Goal: Transaction & Acquisition: Purchase product/service

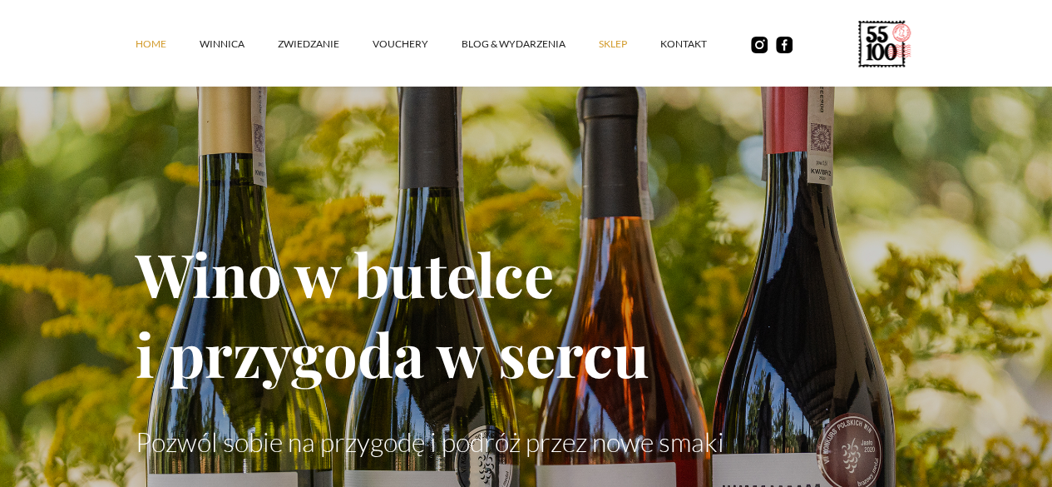
click at [599, 57] on link "SKLEP" at bounding box center [630, 44] width 62 height 50
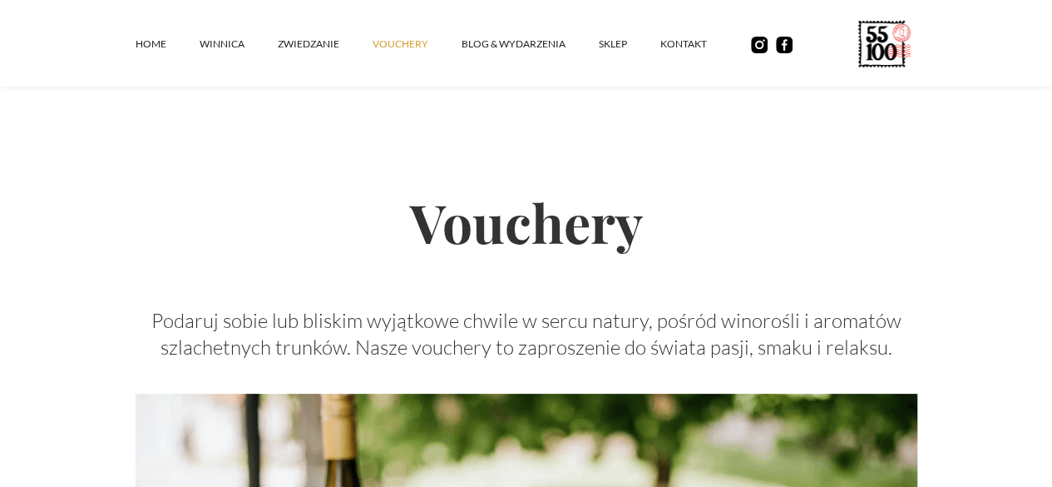
click at [863, 202] on h2 "Vouchery" at bounding box center [527, 221] width 782 height 171
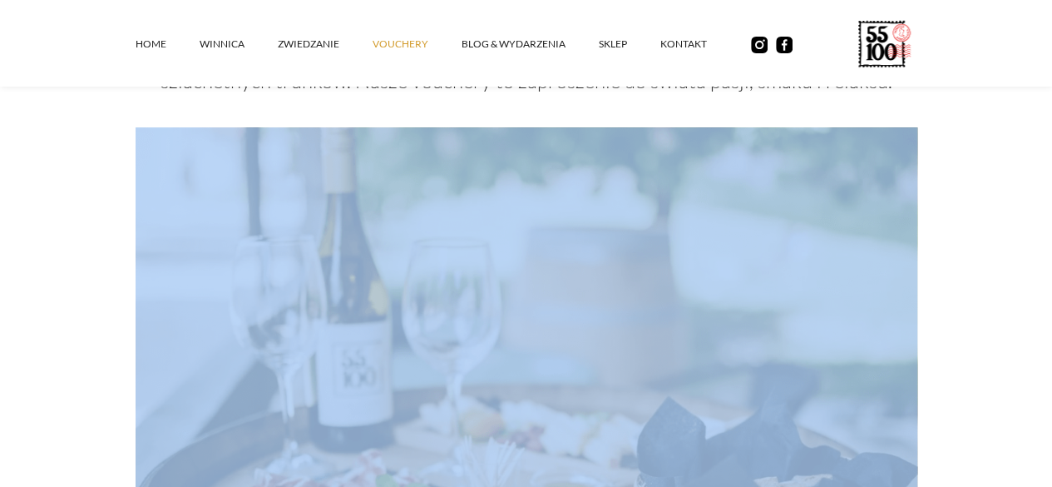
scroll to position [377, 0]
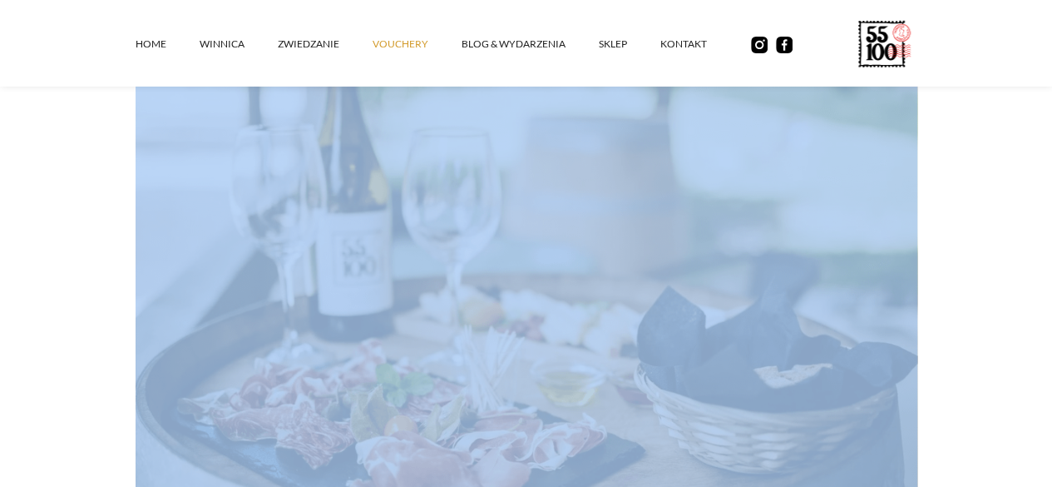
click at [917, 425] on div "Vouchery Podaruj sobie lub bliskim wyjątkowe chwile w sercu natury, pośród wino…" at bounding box center [527, 149] width 782 height 779
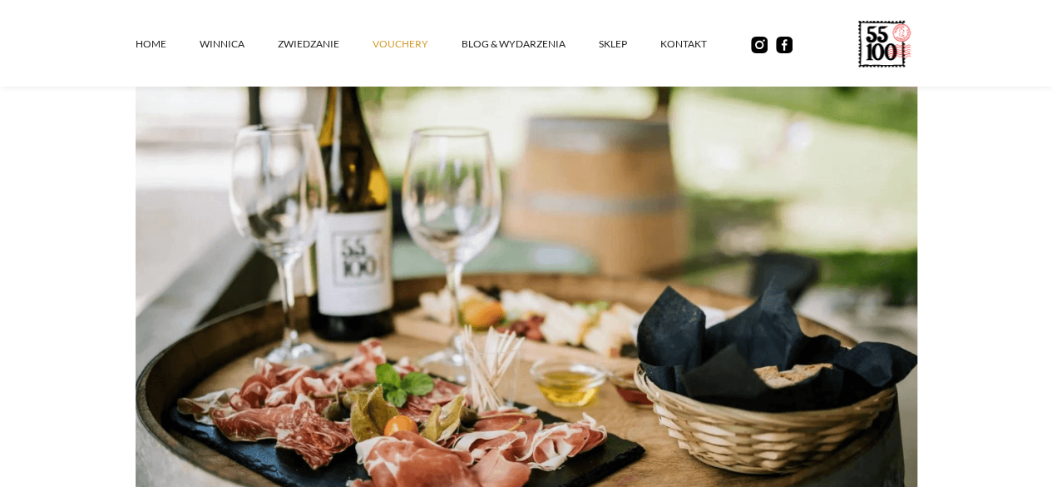
click at [136, 231] on div "Vouchery Podaruj sobie lub bliskim wyjątkowe chwile w sercu natury, pośród wino…" at bounding box center [527, 149] width 782 height 779
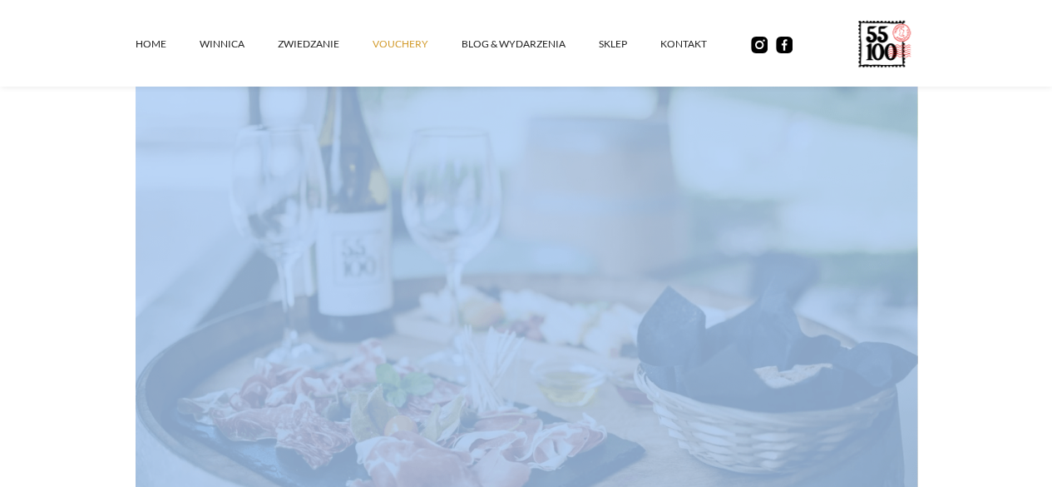
click at [136, 231] on div "Vouchery Podaruj sobie lub bliskim wyjątkowe chwile w sercu natury, pośród wino…" at bounding box center [527, 149] width 782 height 779
click at [917, 187] on div "Vouchery Podaruj sobie lub bliskim wyjątkowe chwile w sercu natury, pośród wino…" at bounding box center [527, 149] width 782 height 779
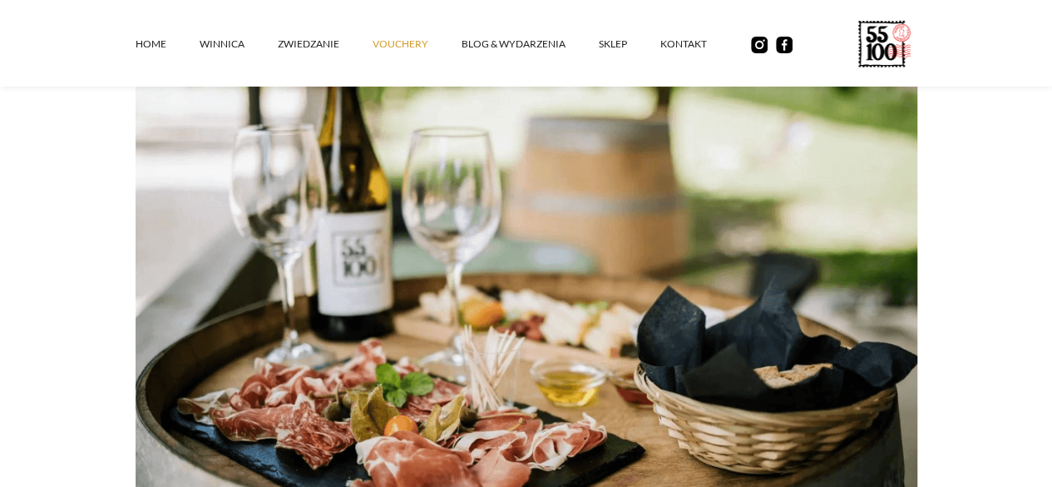
click at [917, 187] on div "Vouchery Podaruj sobie lub bliskim wyjątkowe chwile w sercu natury, pośród wino…" at bounding box center [527, 149] width 782 height 779
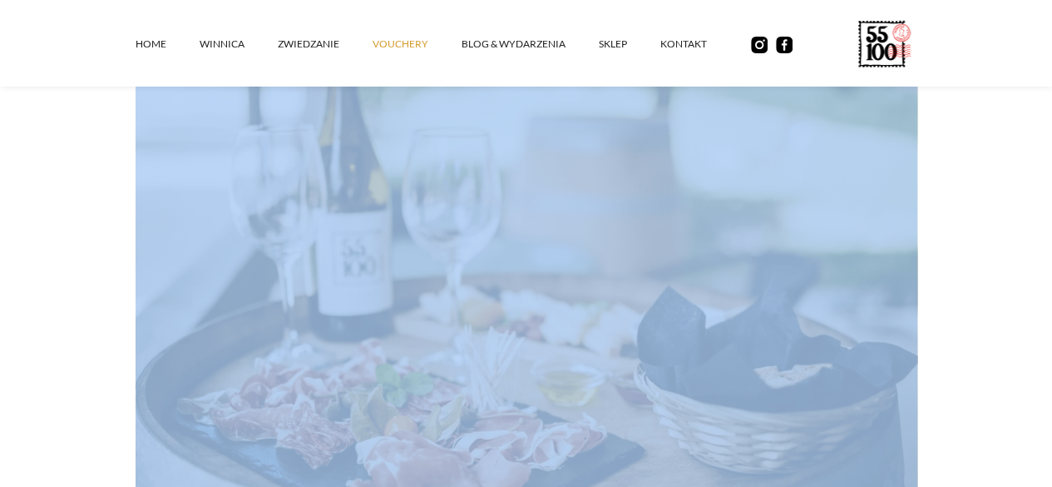
click at [917, 187] on div "Vouchery Podaruj sobie lub bliskim wyjątkowe chwile w sercu natury, pośród wino…" at bounding box center [527, 149] width 782 height 779
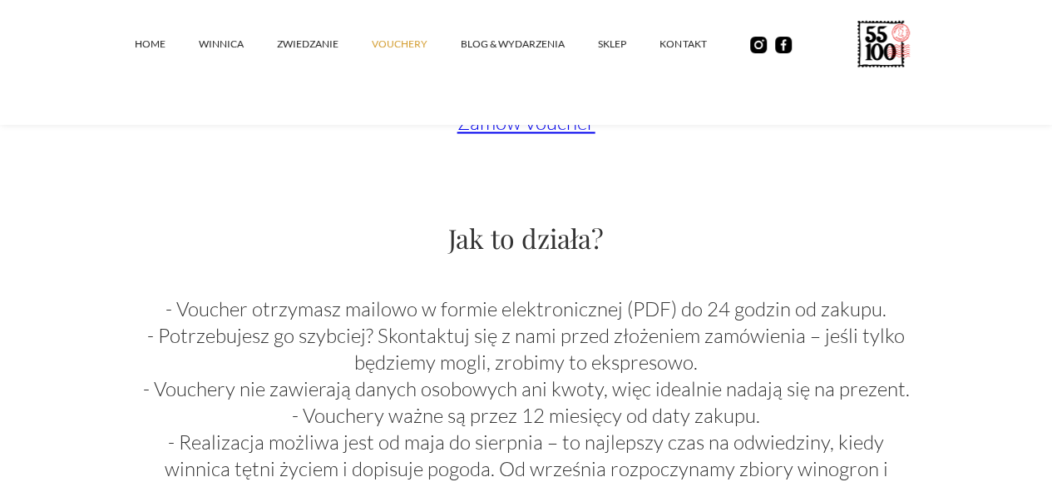
scroll to position [893, 0]
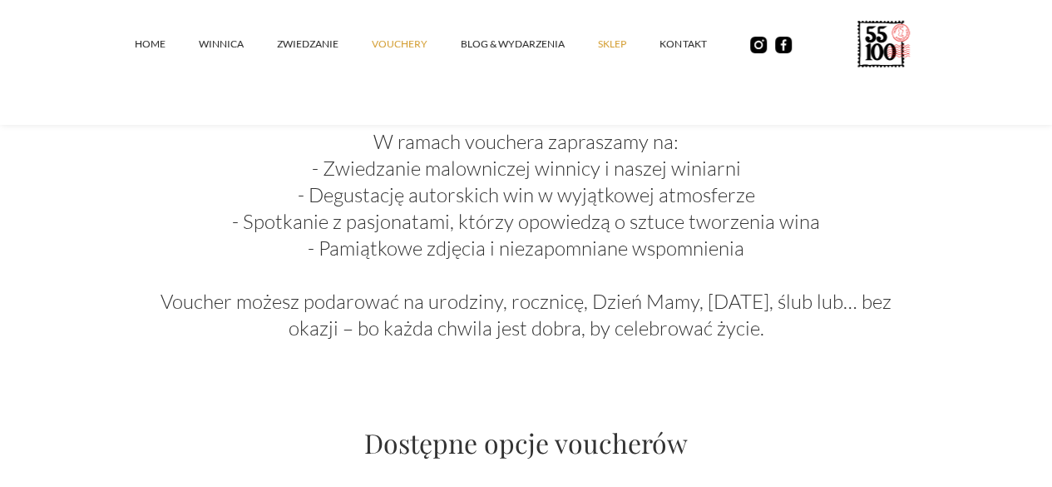
click at [598, 55] on link "SKLEP" at bounding box center [629, 44] width 62 height 50
